Goal: Task Accomplishment & Management: Use online tool/utility

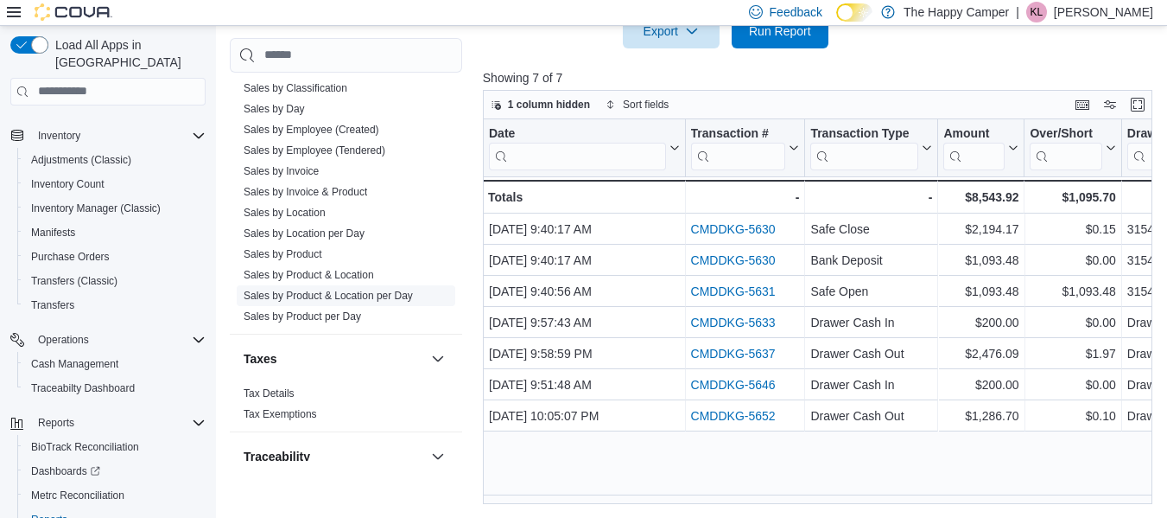
scroll to position [1105, 0]
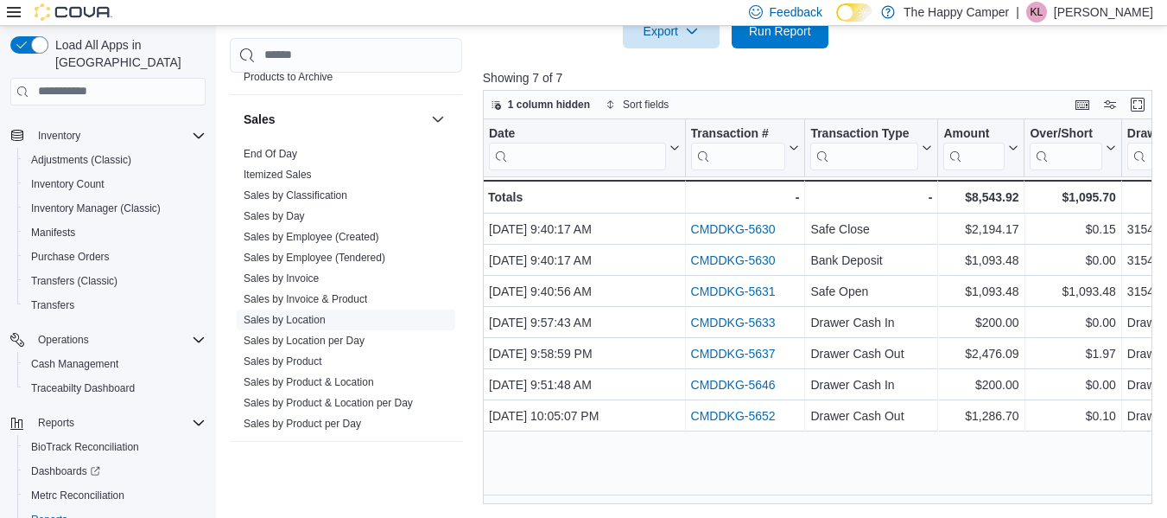
click at [306, 315] on link "Sales by Location" at bounding box center [285, 320] width 82 height 12
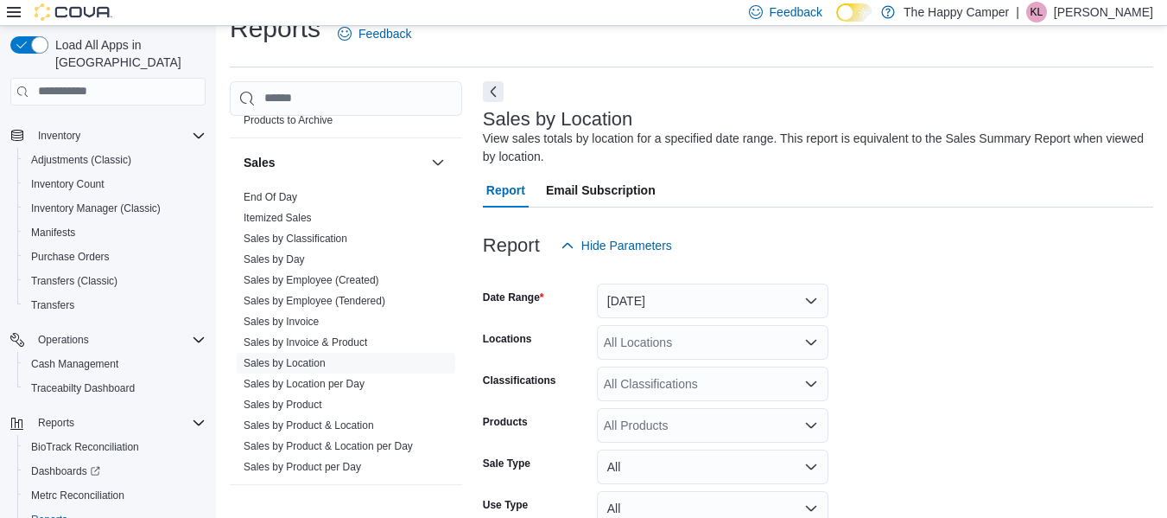
scroll to position [58, 0]
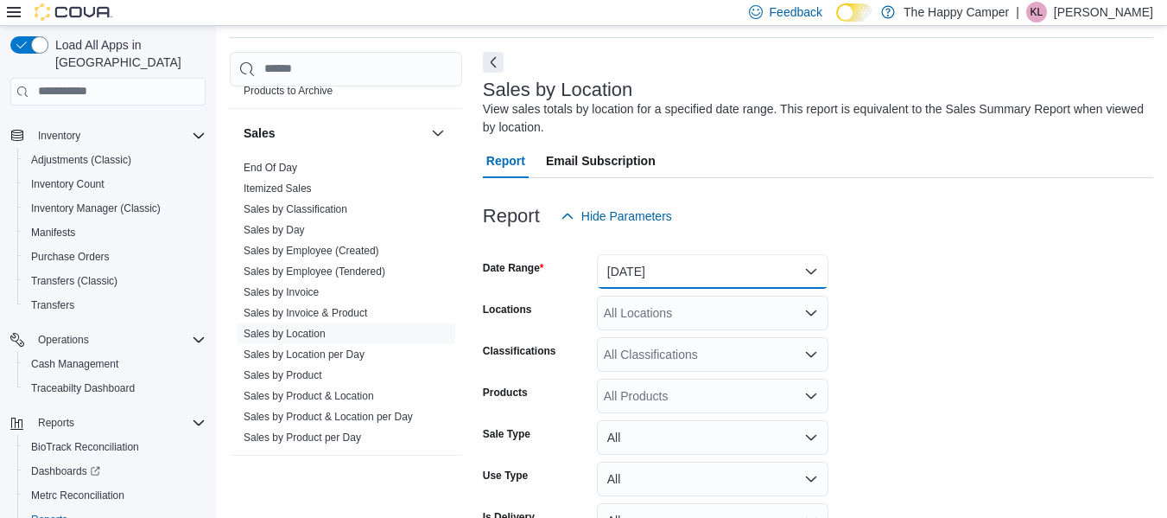
click at [759, 273] on button "[DATE]" at bounding box center [713, 271] width 232 height 35
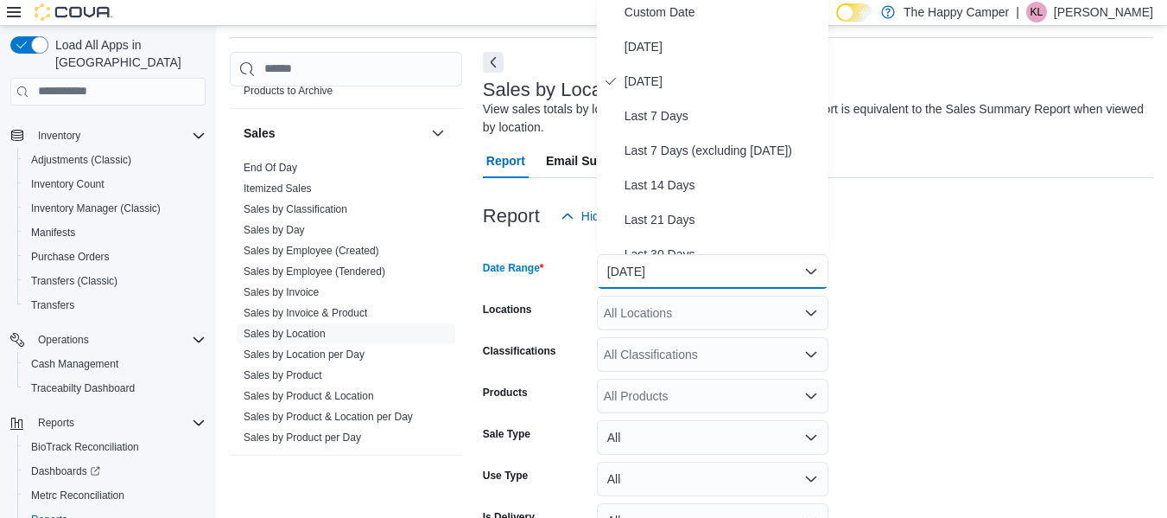
scroll to position [53, 0]
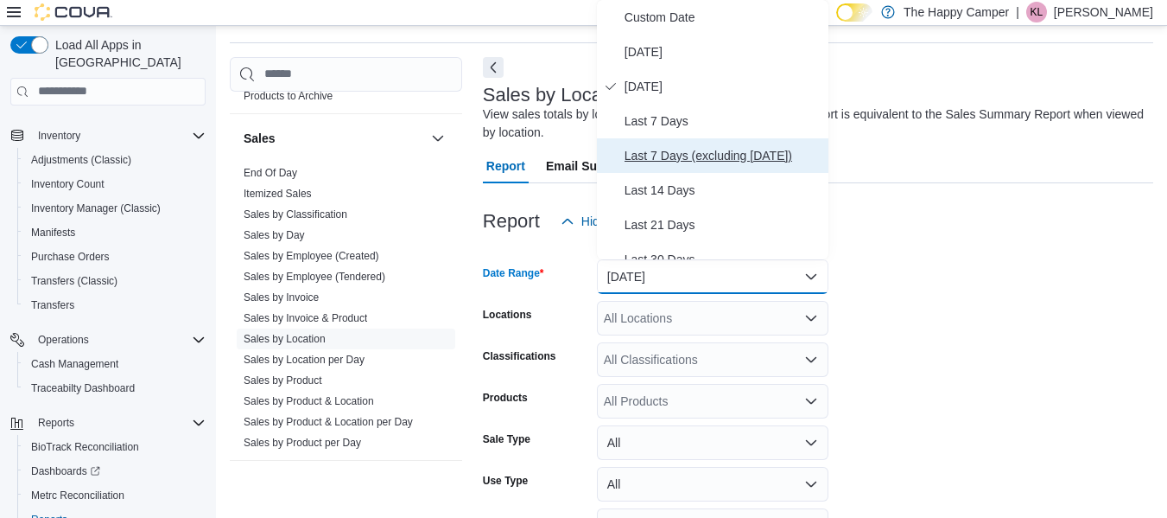
click at [664, 150] on span "Last 7 Days (excluding [DATE])" at bounding box center [723, 155] width 197 height 21
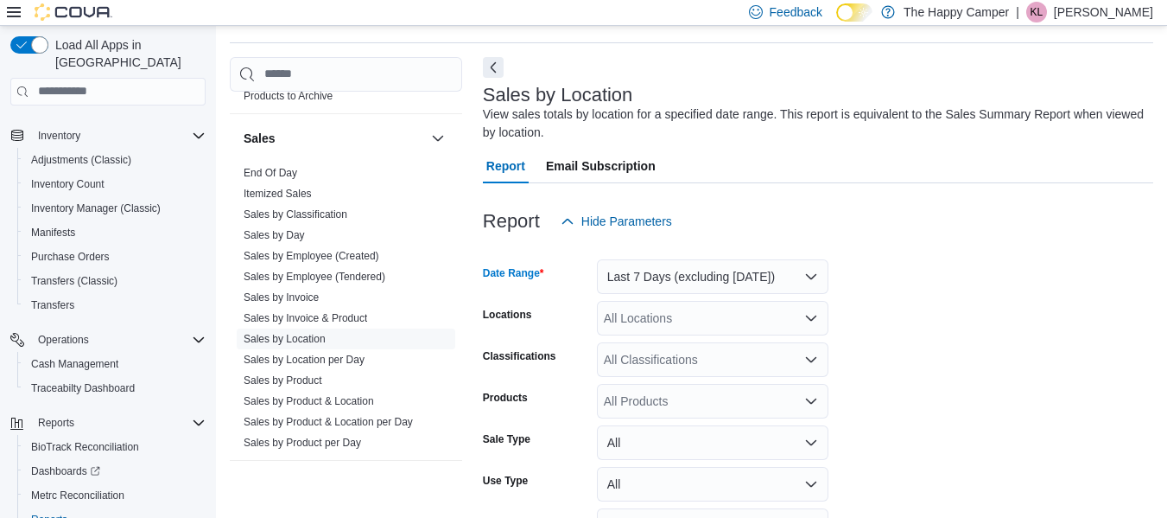
click at [664, 322] on div "All Locations" at bounding box center [713, 318] width 232 height 35
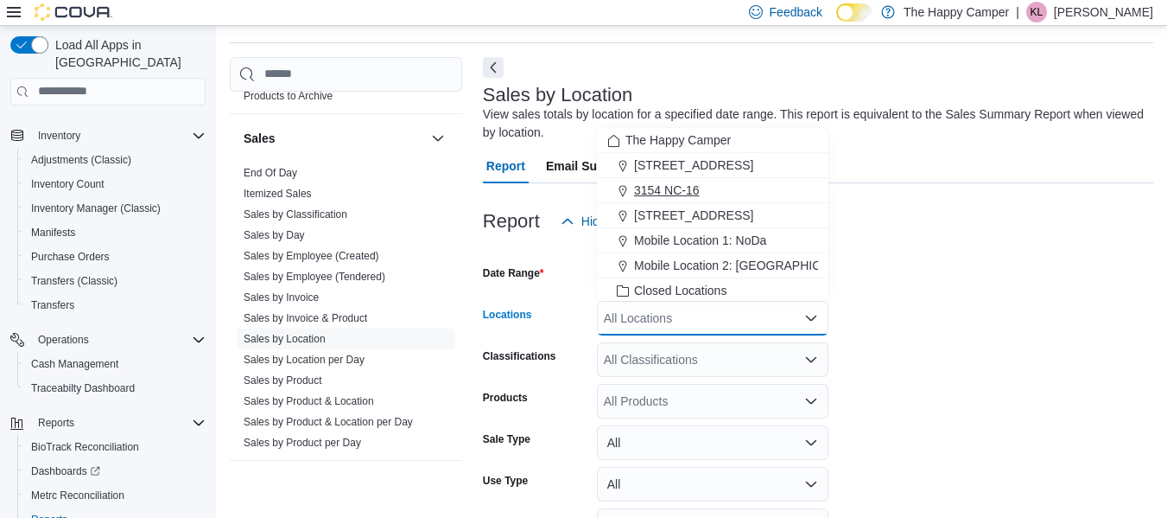
click at [684, 182] on span "3154 NC-16" at bounding box center [667, 189] width 66 height 17
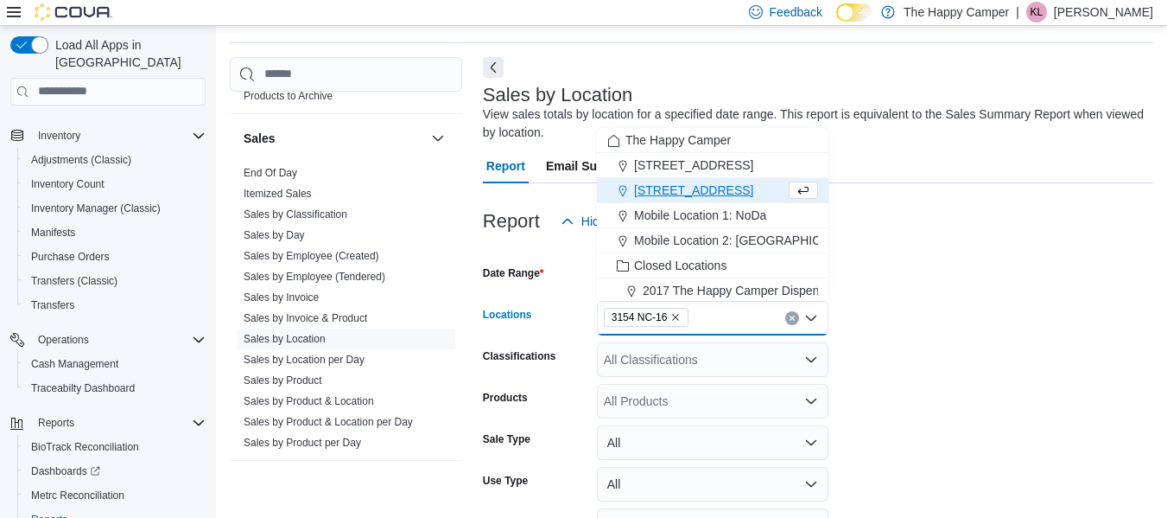
click at [774, 367] on div "All Classifications" at bounding box center [713, 359] width 232 height 35
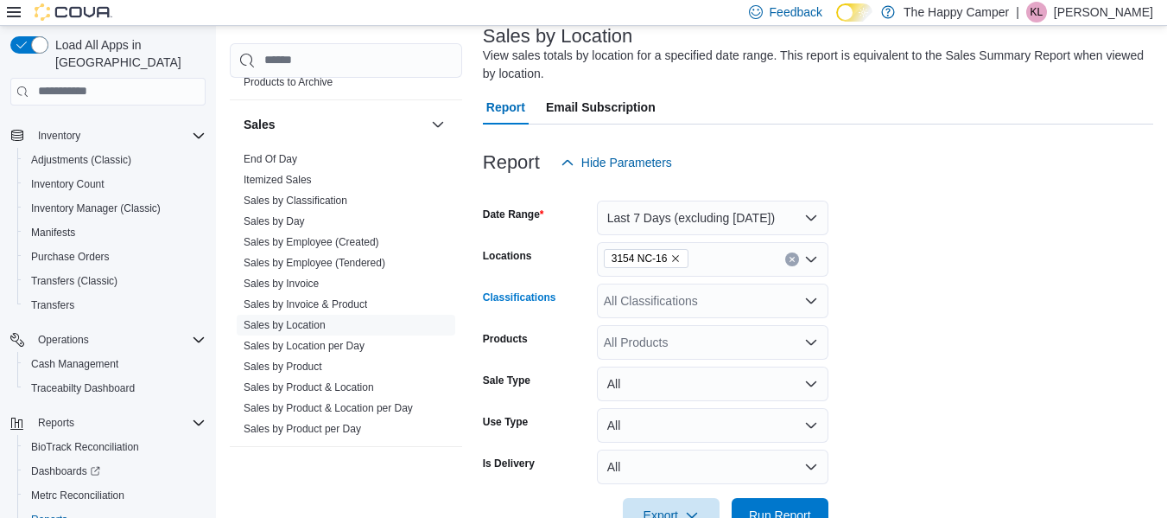
scroll to position [139, 0]
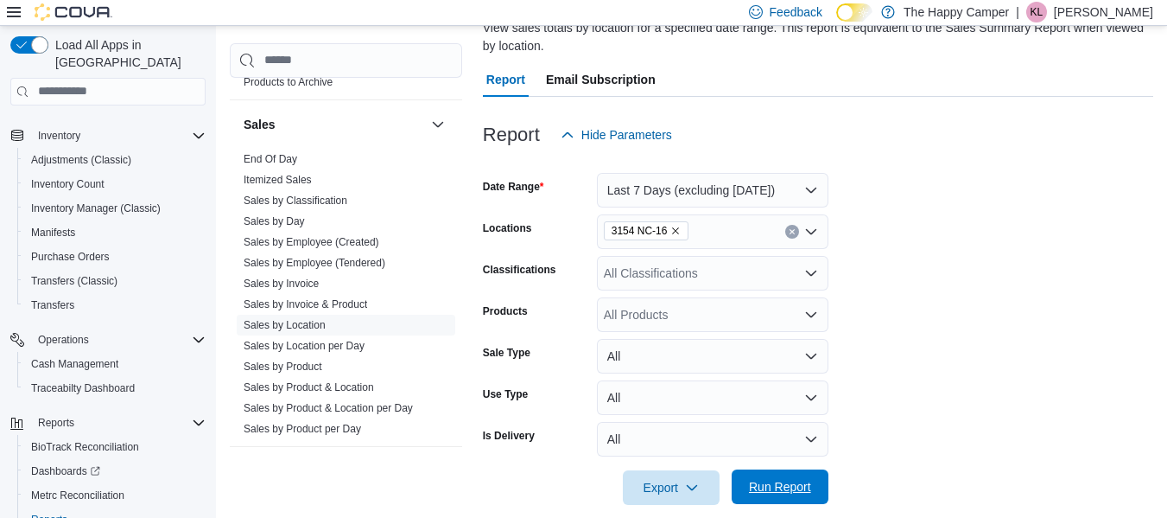
click at [777, 489] on span "Run Report" at bounding box center [780, 486] width 62 height 17
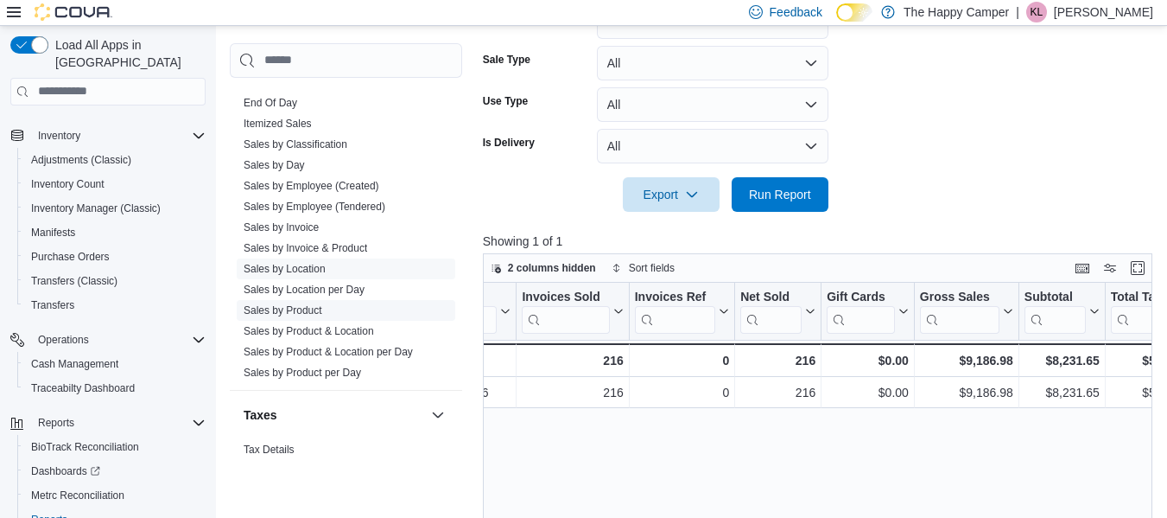
scroll to position [1192, 0]
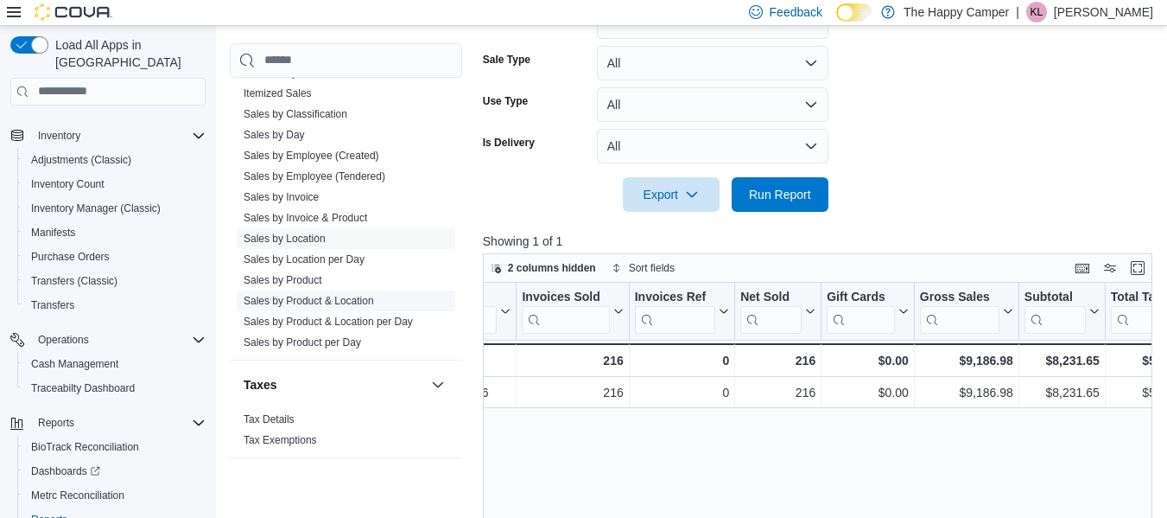
click at [277, 294] on span "Sales by Product & Location" at bounding box center [309, 301] width 130 height 14
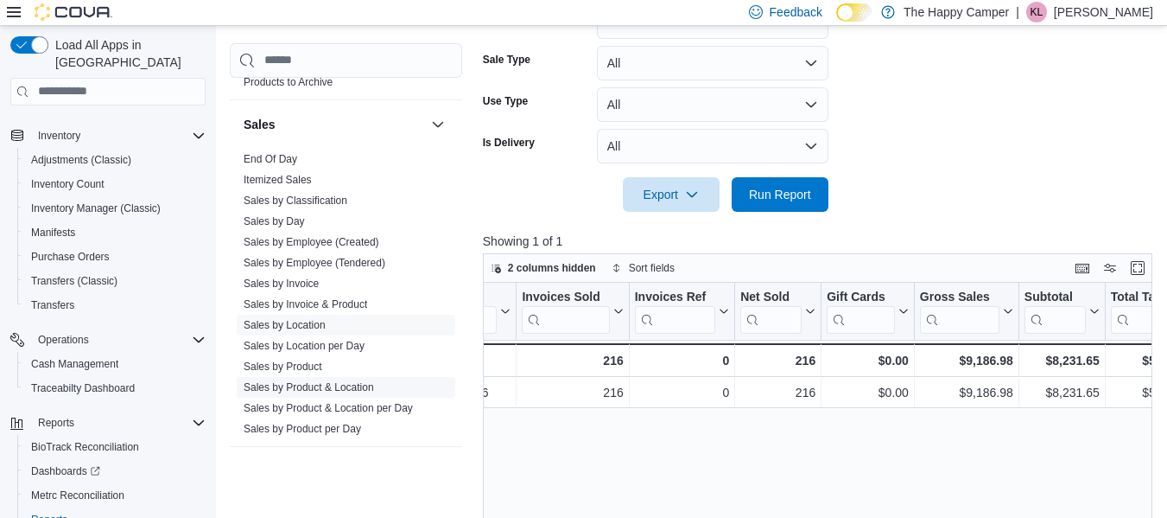
click at [272, 390] on link "Sales by Product & Location" at bounding box center [309, 387] width 130 height 12
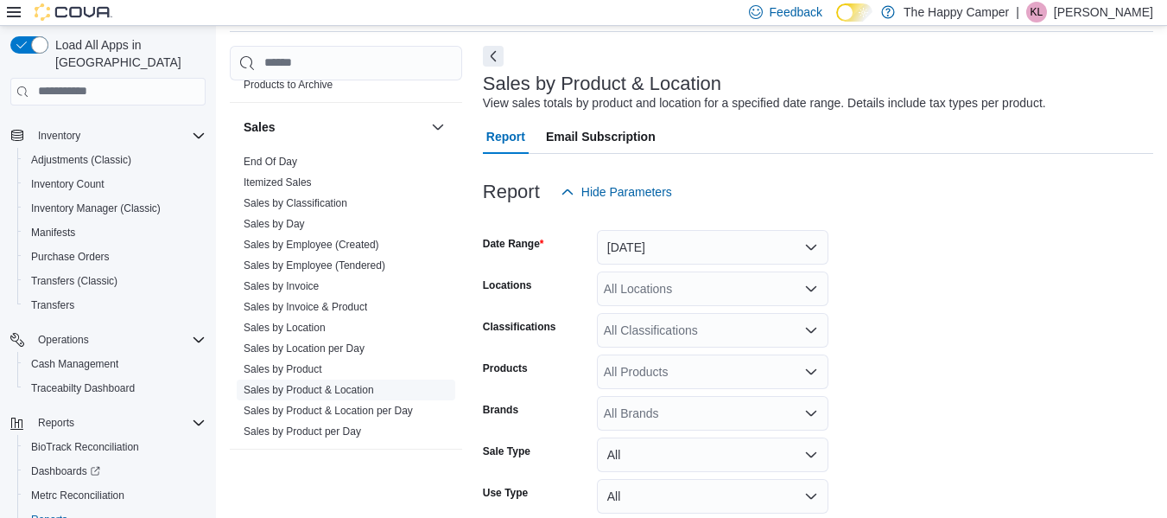
scroll to position [40, 0]
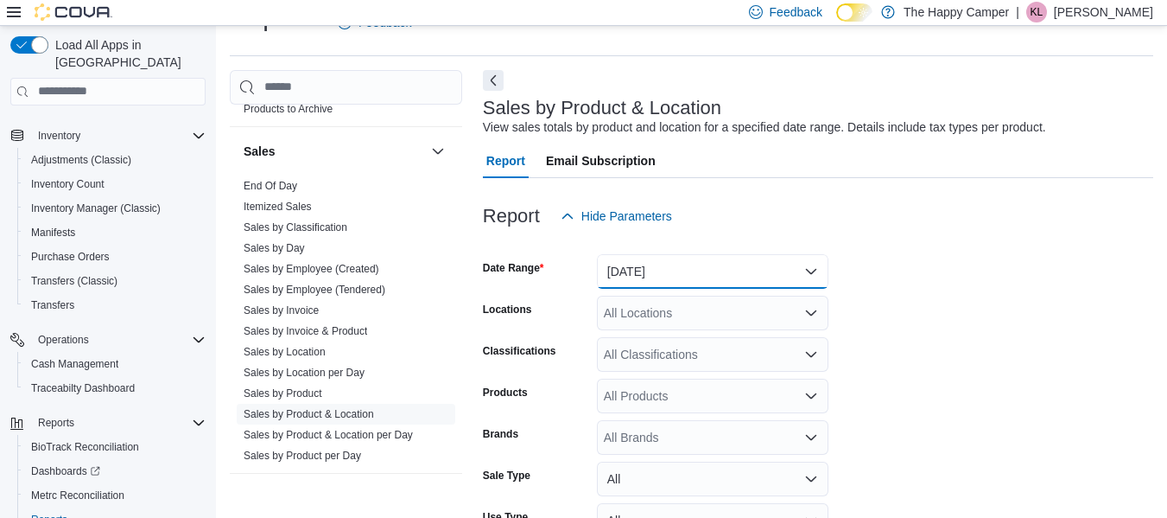
click at [727, 262] on button "[DATE]" at bounding box center [713, 271] width 232 height 35
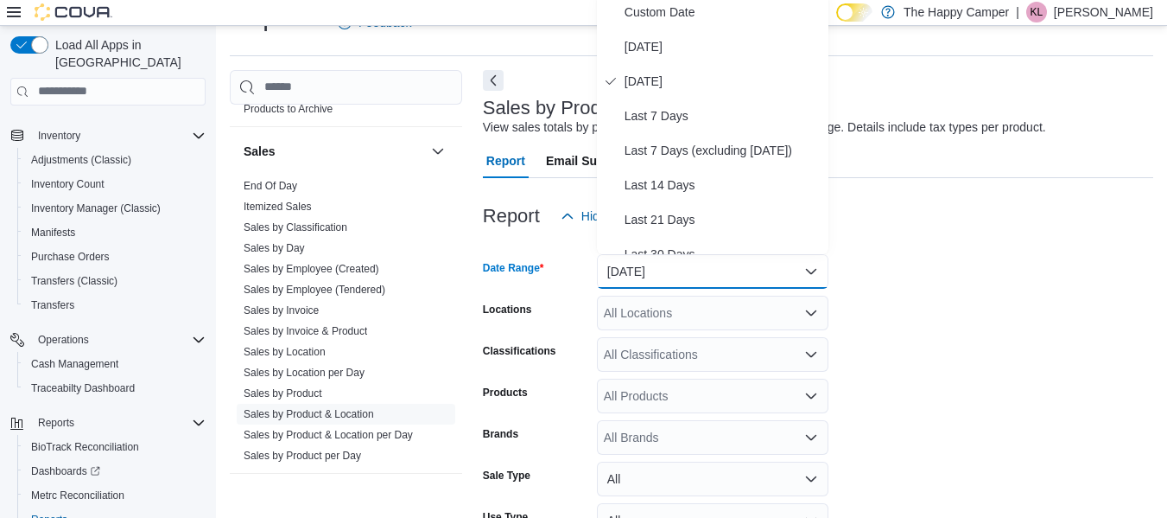
scroll to position [35, 0]
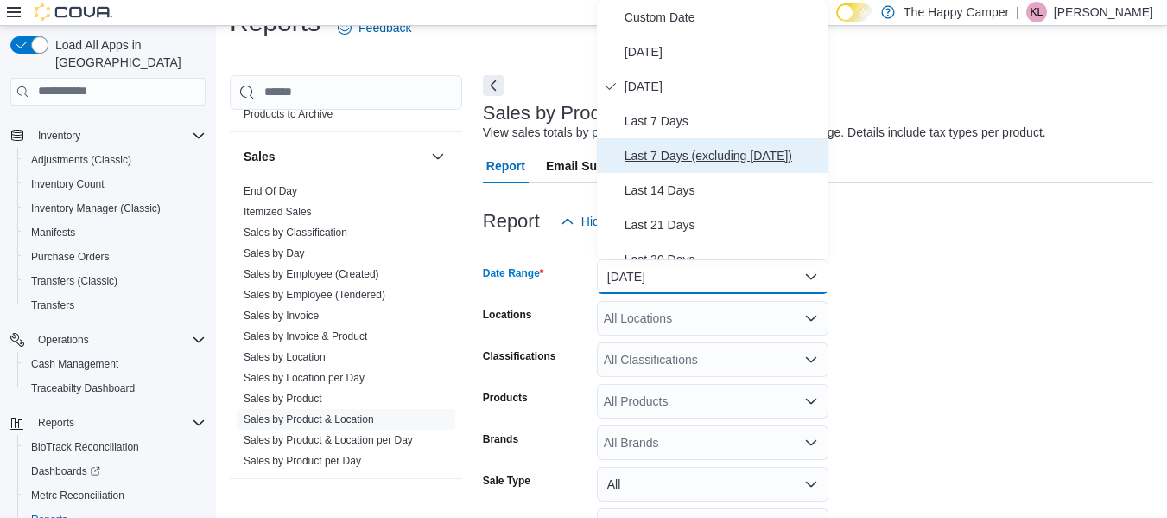
click at [639, 159] on span "Last 7 Days (excluding [DATE])" at bounding box center [723, 155] width 197 height 21
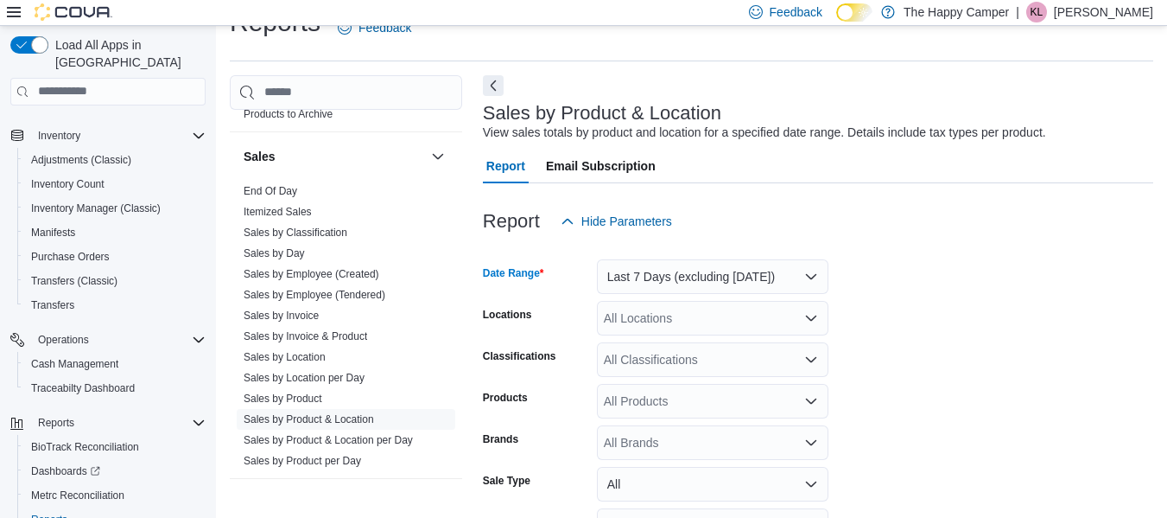
click at [672, 321] on div "All Locations" at bounding box center [713, 318] width 232 height 35
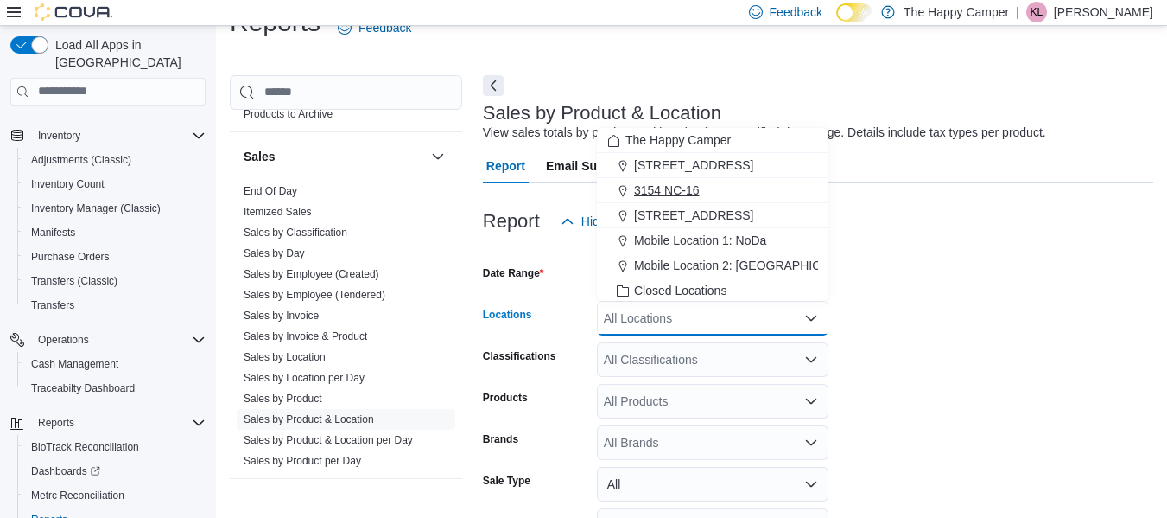
click at [665, 181] on span "3154 NC-16" at bounding box center [667, 189] width 66 height 17
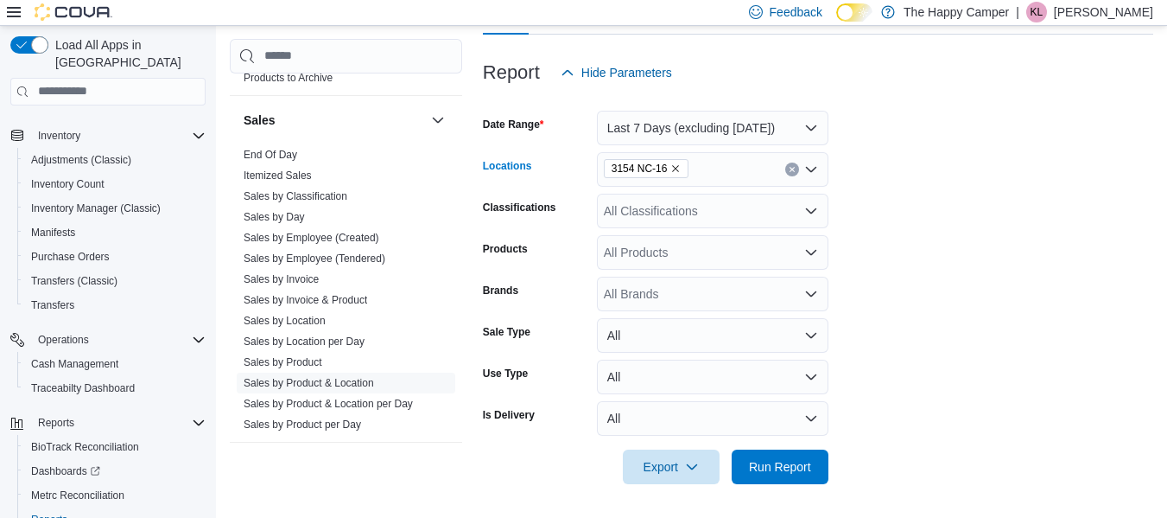
scroll to position [184, 0]
click at [776, 462] on span "Run Report" at bounding box center [780, 464] width 62 height 17
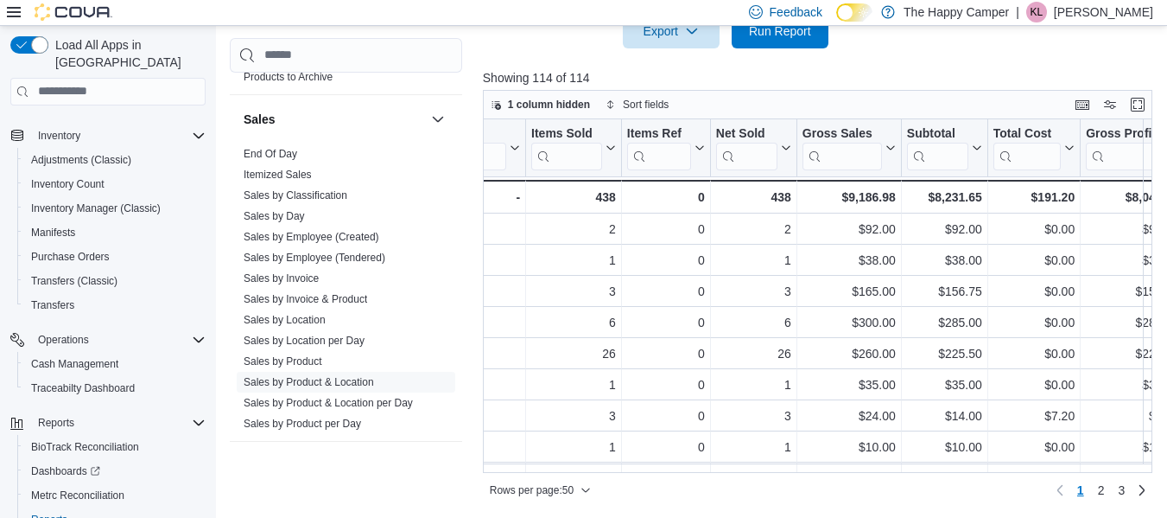
scroll to position [0, 694]
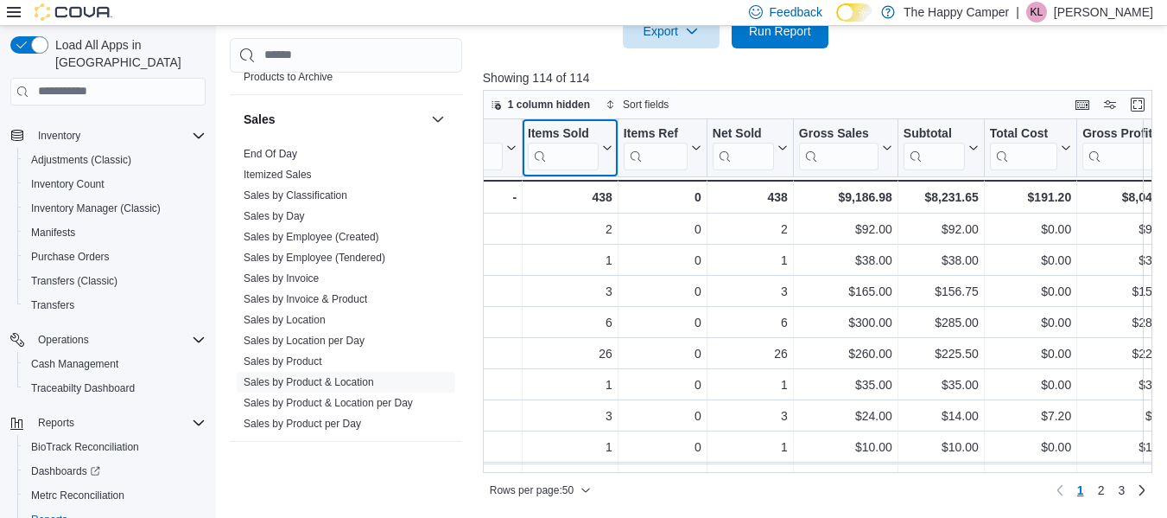
click at [608, 149] on icon at bounding box center [607, 148] width 8 height 4
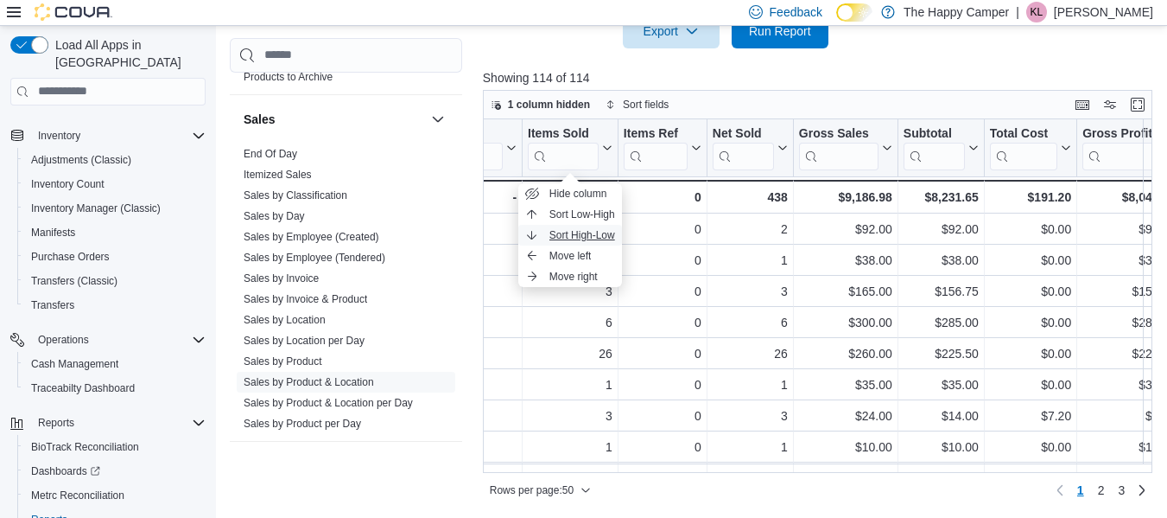
click at [590, 233] on span "Sort High-Low" at bounding box center [583, 235] width 66 height 14
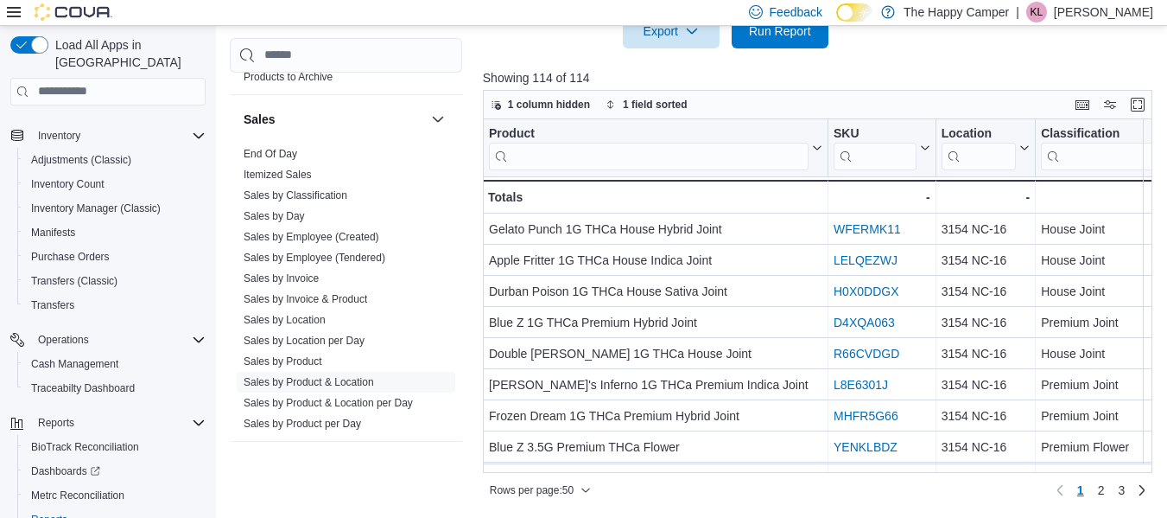
scroll to position [0, 3]
drag, startPoint x: 597, startPoint y: 474, endPoint x: 490, endPoint y: 473, distance: 107.2
click at [490, 473] on div "Rows per page : 50 Page 1 of 3 1 2 3" at bounding box center [818, 488] width 670 height 31
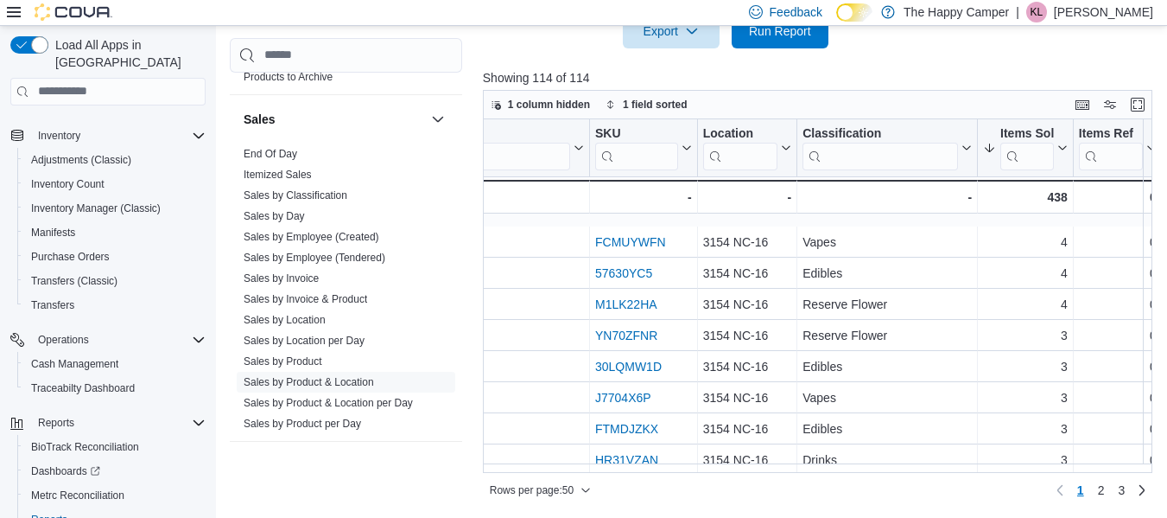
scroll to position [1305, 238]
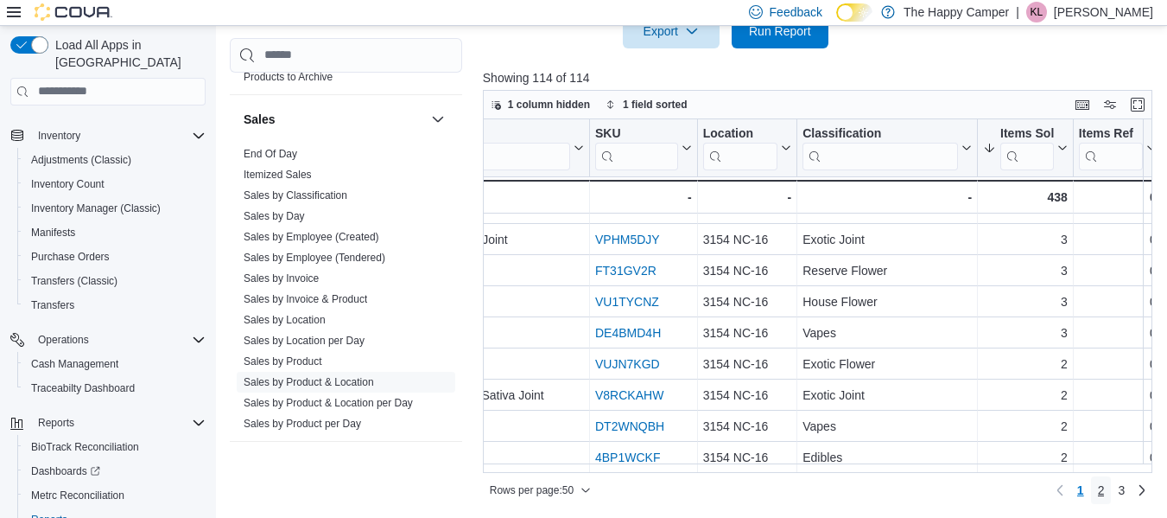
click at [1105, 485] on span "2" at bounding box center [1101, 489] width 7 height 17
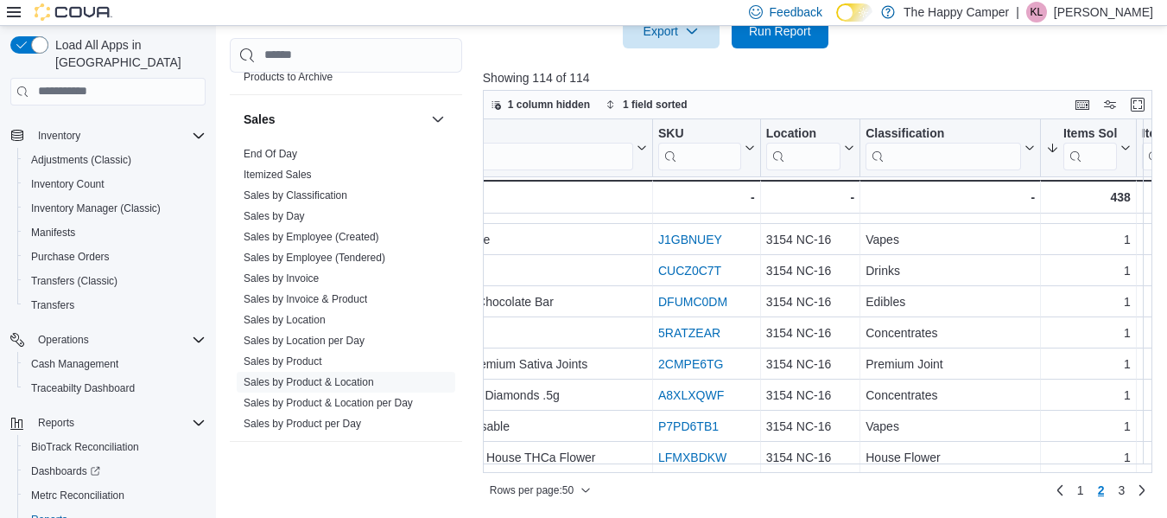
scroll to position [1305, 0]
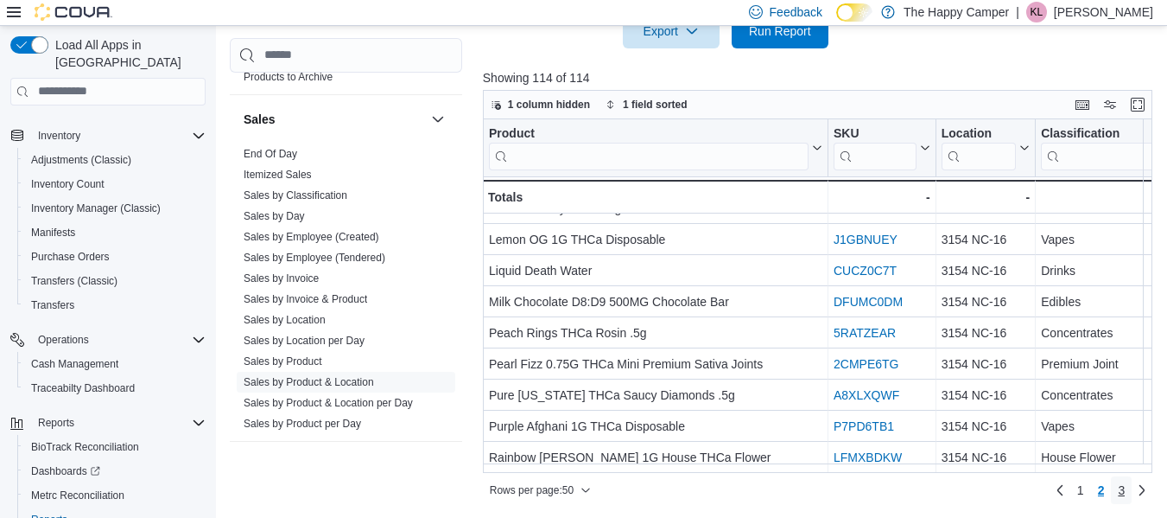
click at [1125, 497] on span "3" at bounding box center [1121, 489] width 7 height 17
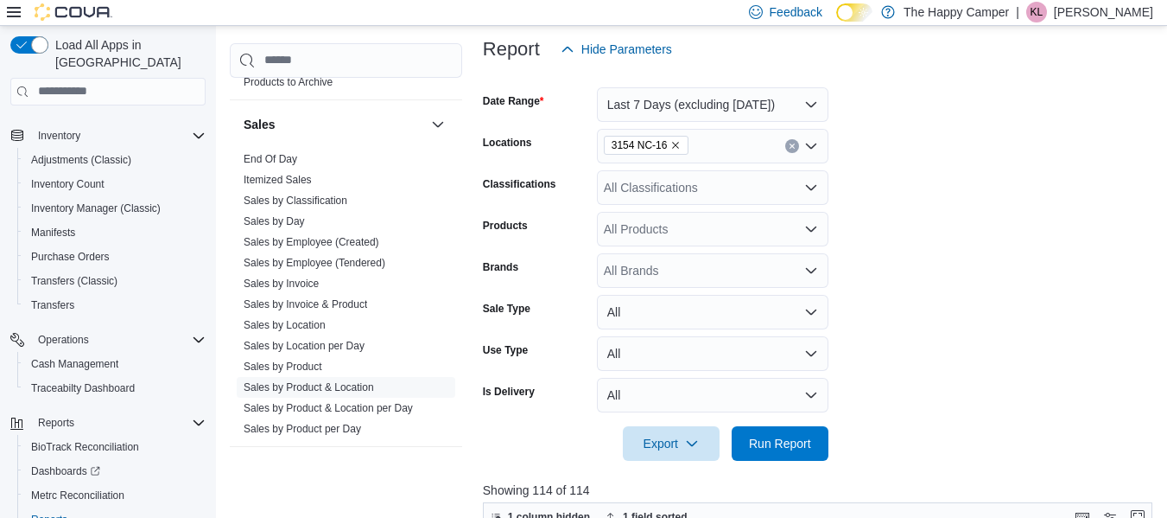
scroll to position [0, 0]
